Goal: Task Accomplishment & Management: Use online tool/utility

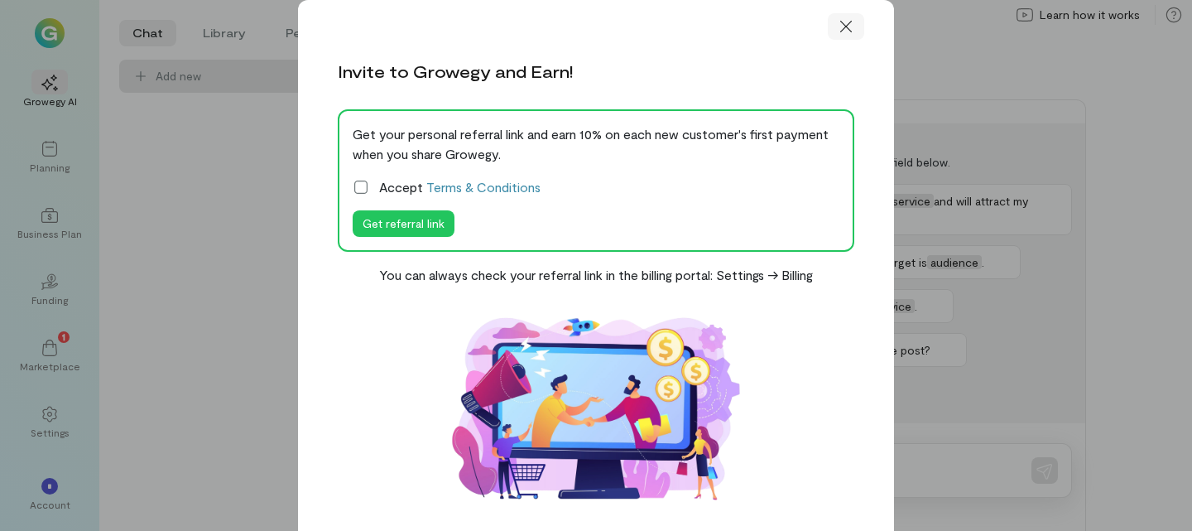
click at [846, 24] on icon at bounding box center [846, 26] width 17 height 17
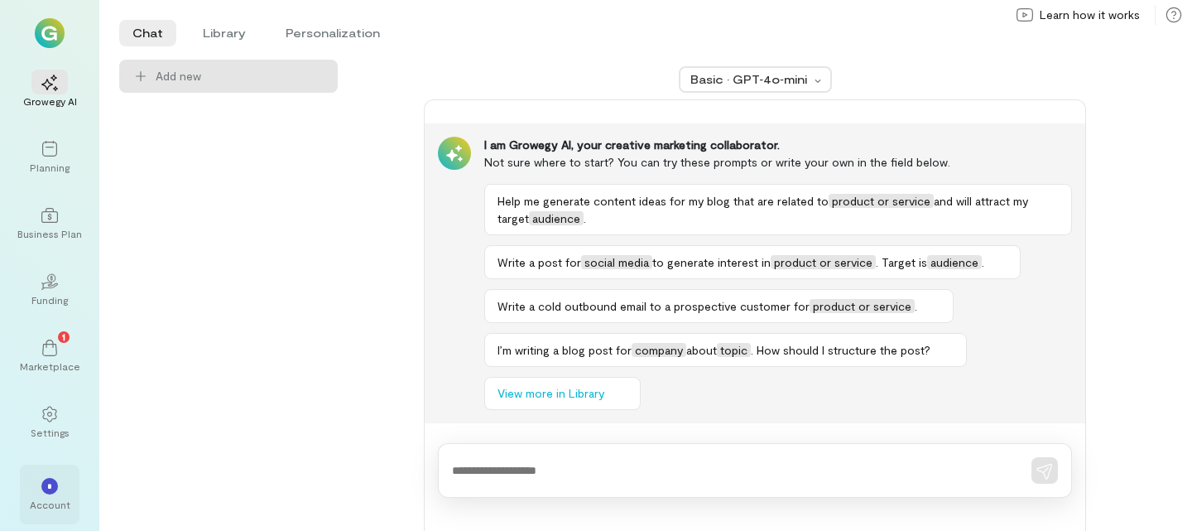
click at [37, 477] on div "*" at bounding box center [49, 485] width 36 height 25
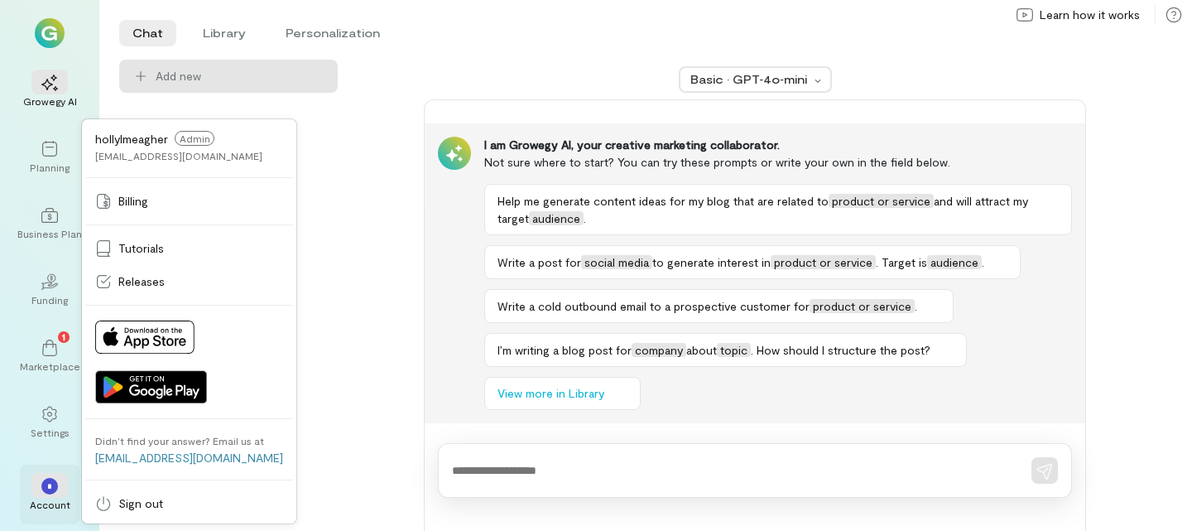
click at [37, 477] on div "*" at bounding box center [49, 485] width 36 height 25
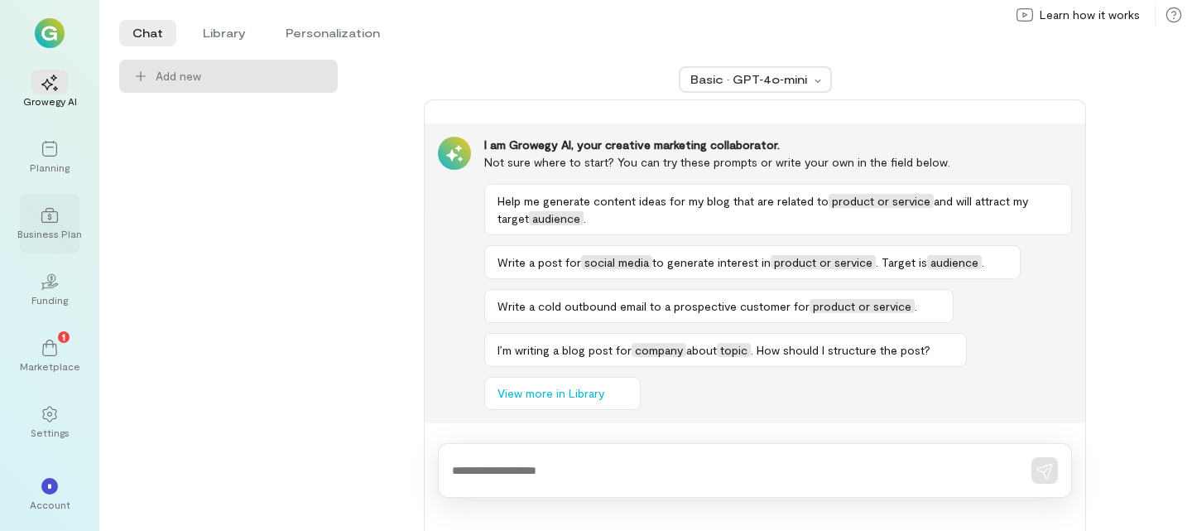
click at [45, 230] on div "Business Plan" at bounding box center [49, 233] width 65 height 13
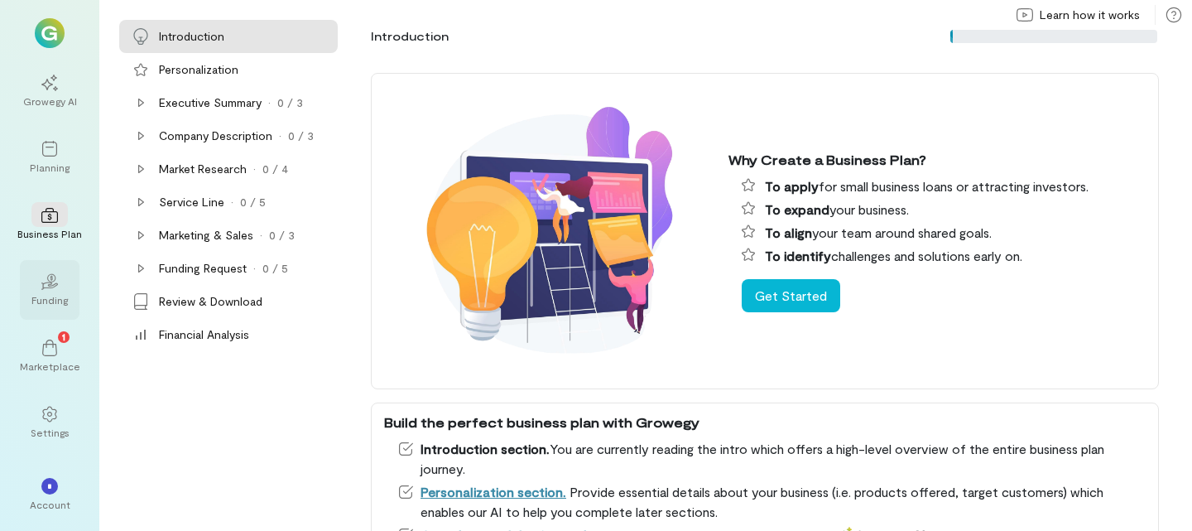
click at [44, 311] on div "02 Funding" at bounding box center [50, 290] width 60 height 60
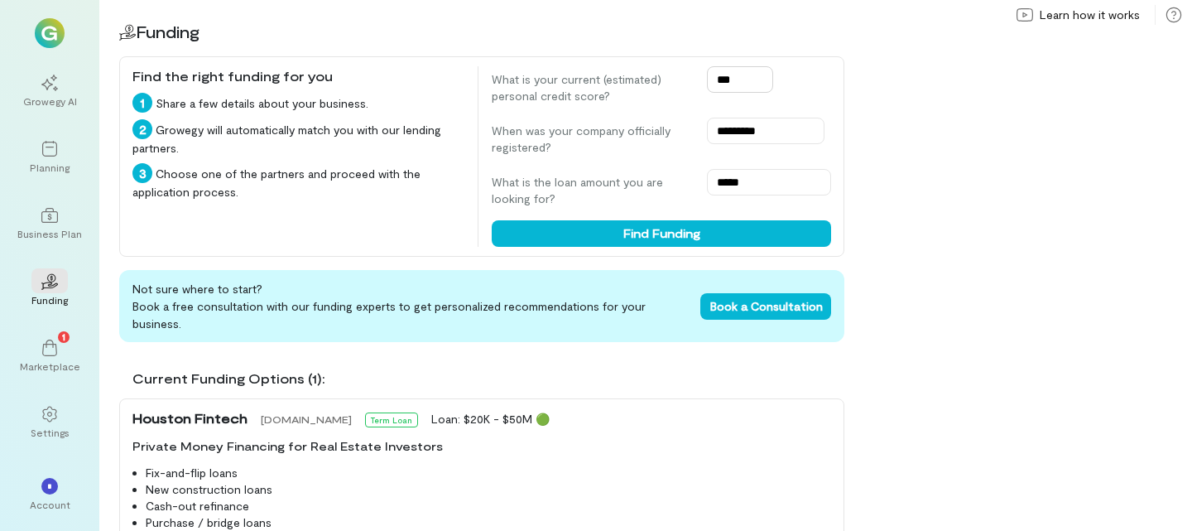
drag, startPoint x: 744, startPoint y: 75, endPoint x: 723, endPoint y: 83, distance: 23.1
click at [723, 83] on input "***" at bounding box center [740, 79] width 66 height 26
type input "***"
click at [947, 133] on div "02 Funding Find the right funding for you 1 Share a few details about your busi…" at bounding box center [645, 265] width 1093 height 531
click at [1030, 247] on div "02 Funding Find the right funding for you 1 Share a few details about your busi…" at bounding box center [645, 265] width 1093 height 531
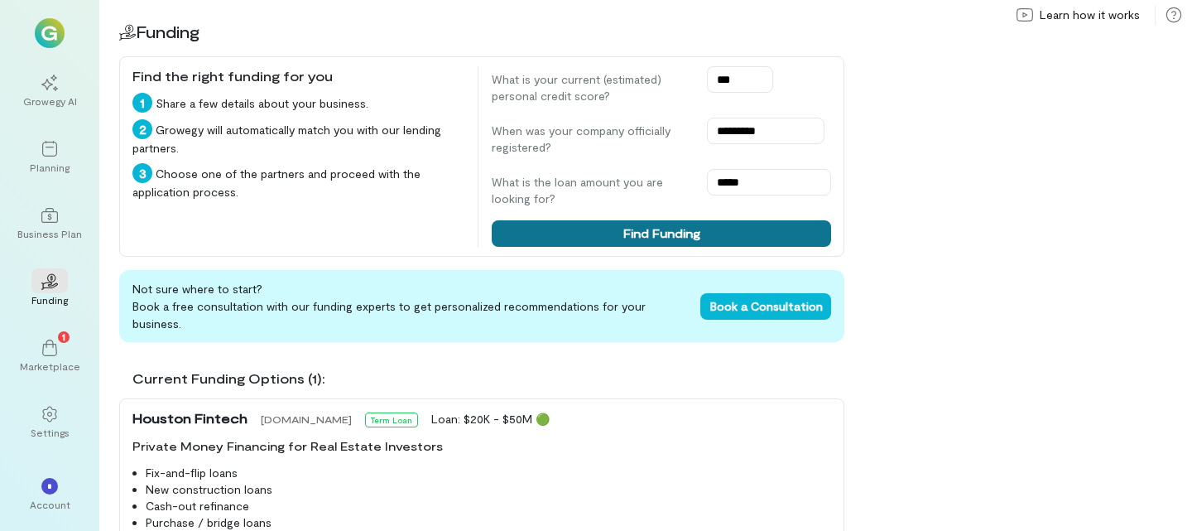
click at [734, 233] on button "Find Funding" at bounding box center [661, 233] width 339 height 26
click at [643, 238] on button "Find Funding" at bounding box center [661, 233] width 339 height 26
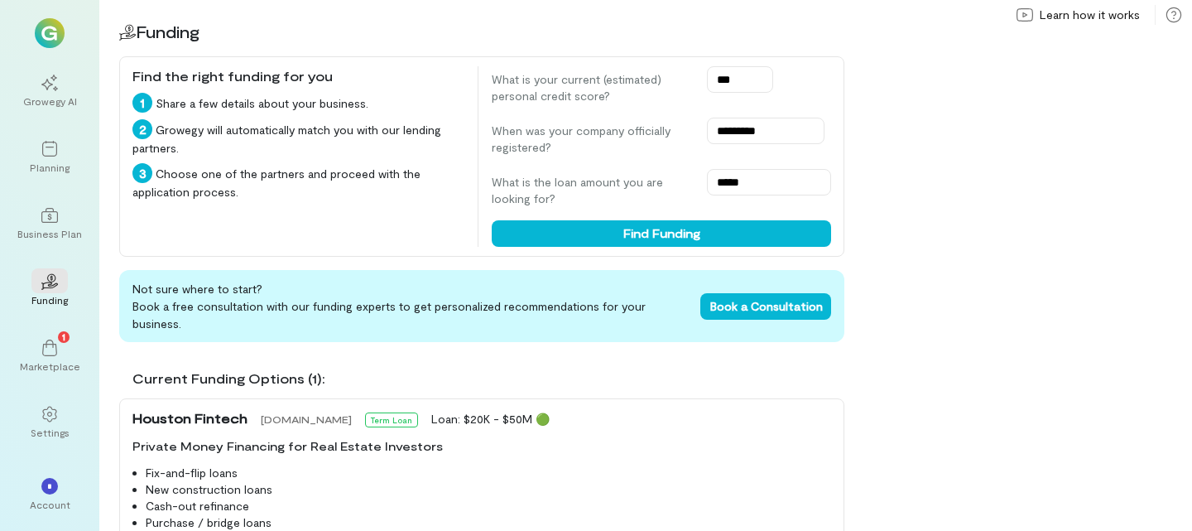
click at [191, 408] on span "Houston Fintech" at bounding box center [189, 418] width 115 height 20
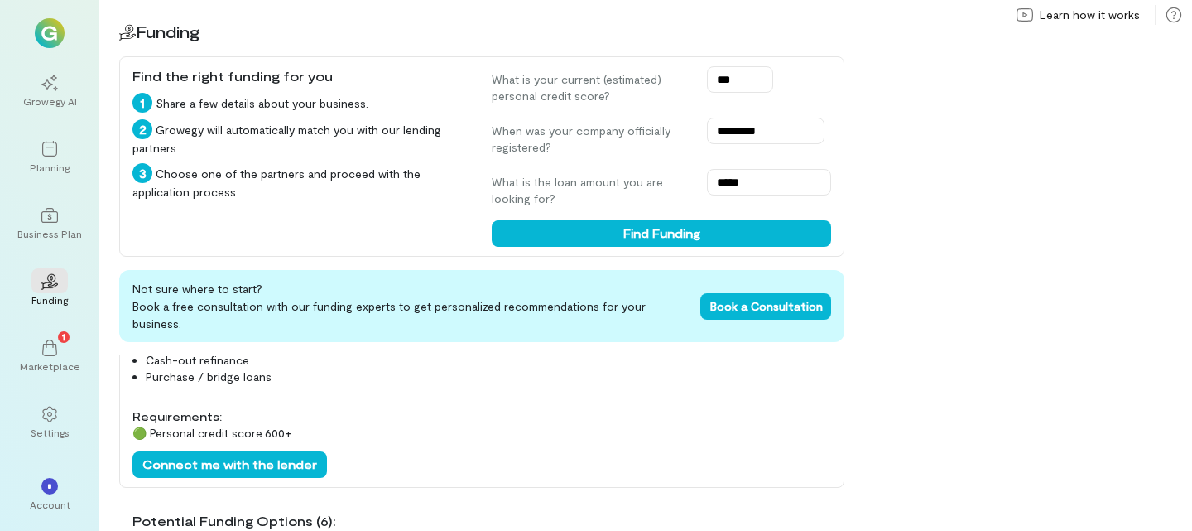
scroll to position [166, 0]
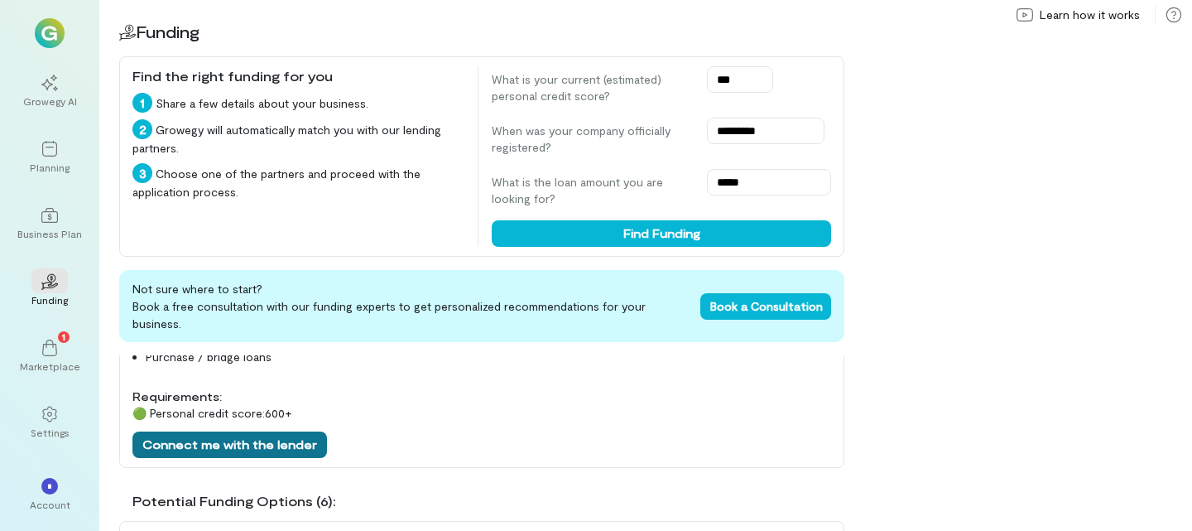
click at [284, 431] on button "Connect me with the lender" at bounding box center [229, 444] width 195 height 26
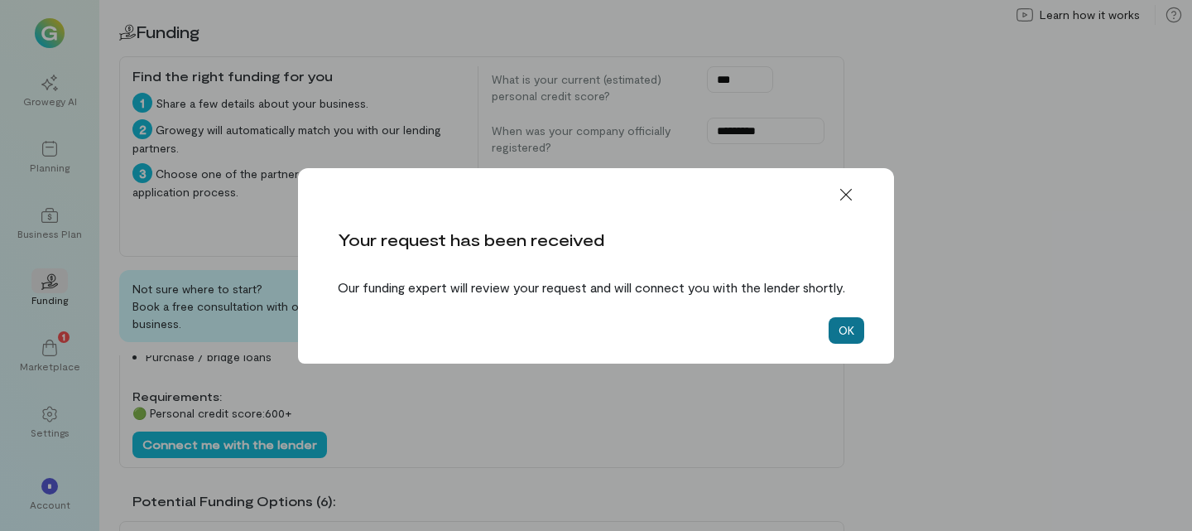
click at [853, 344] on button "OK" at bounding box center [847, 330] width 36 height 26
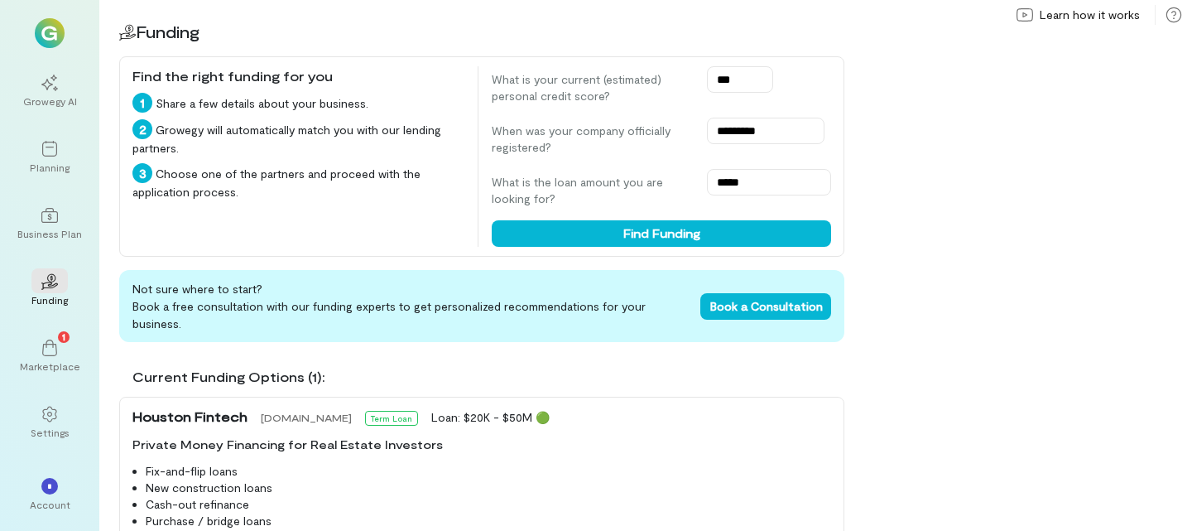
scroll to position [0, 0]
click at [45, 347] on icon at bounding box center [49, 347] width 17 height 17
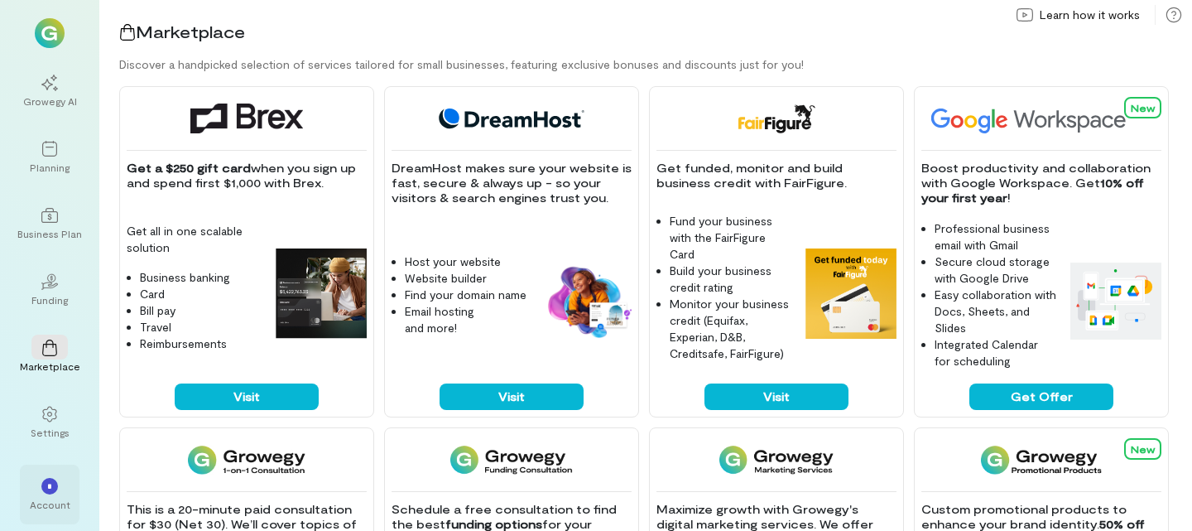
click at [55, 488] on div "*" at bounding box center [49, 486] width 17 height 17
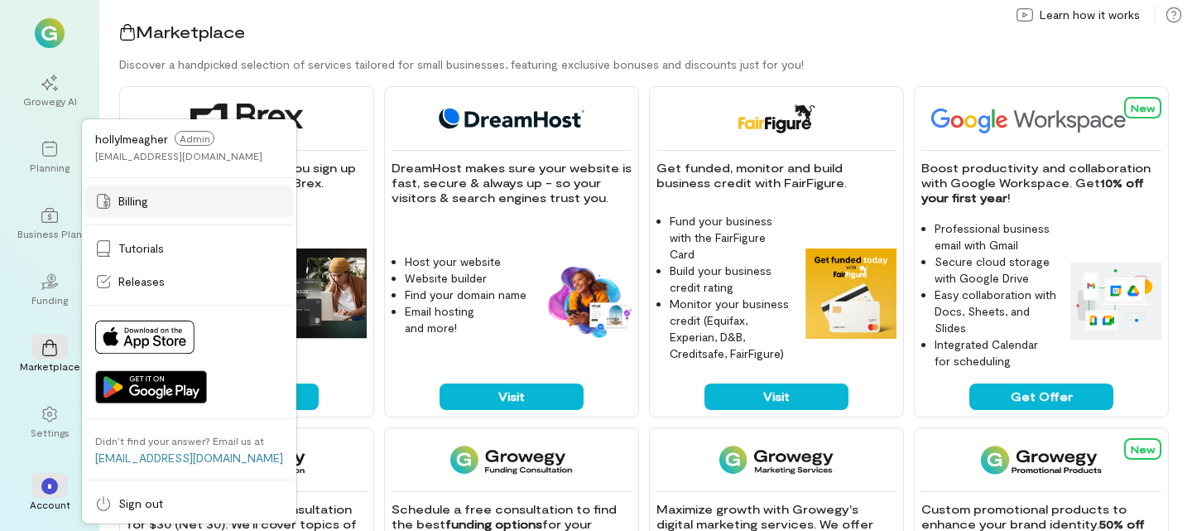
click at [137, 213] on link "Billing" at bounding box center [189, 201] width 208 height 33
